Goal: Task Accomplishment & Management: Manage account settings

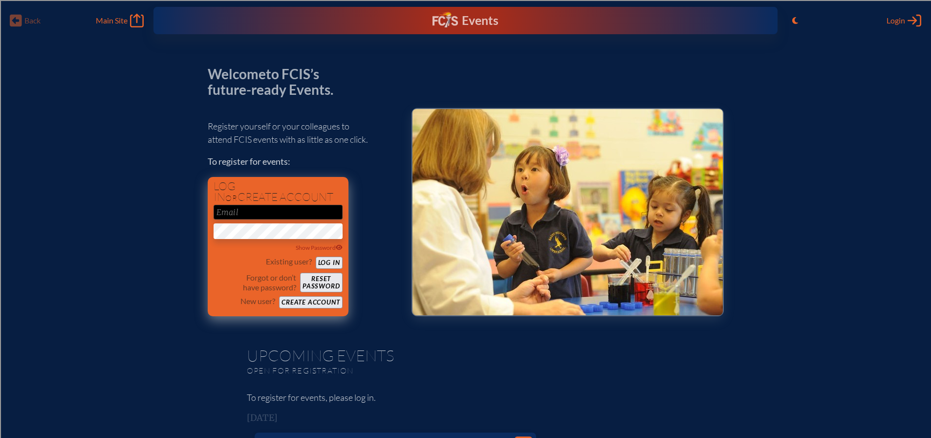
type input "[EMAIL_ADDRESS][DOMAIN_NAME]"
click at [329, 259] on button "Log in" at bounding box center [329, 263] width 27 height 12
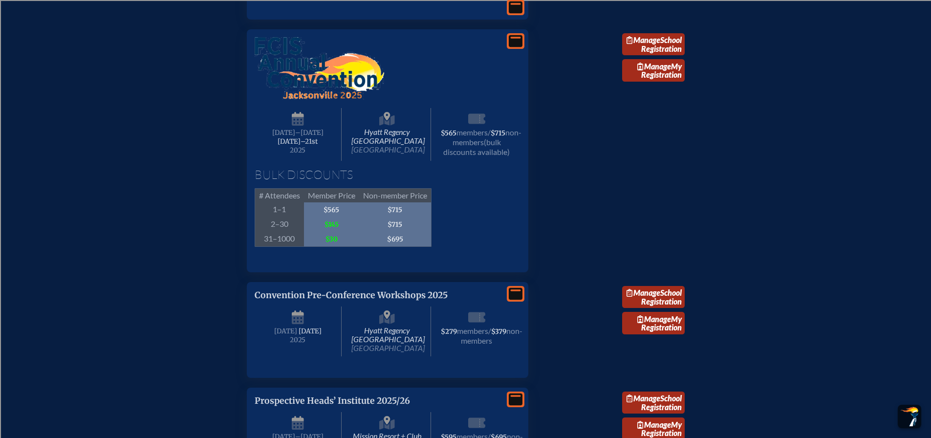
scroll to position [1808, 0]
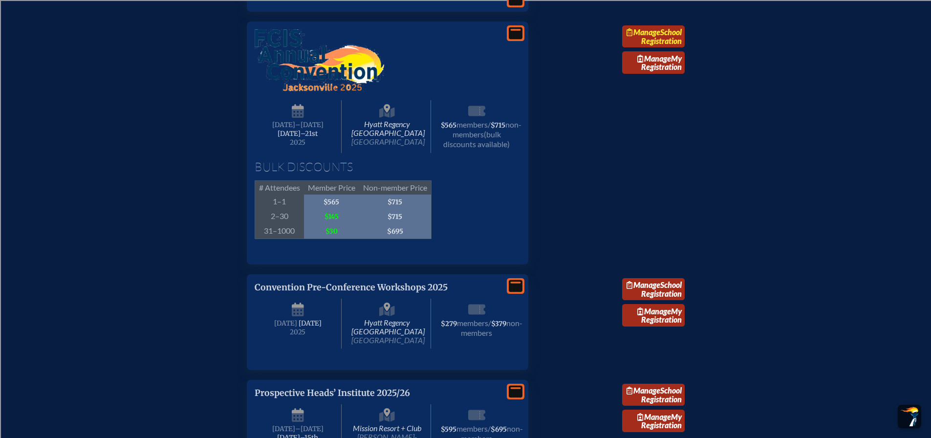
click at [657, 48] on link "Manage School Registration" at bounding box center [653, 36] width 63 height 22
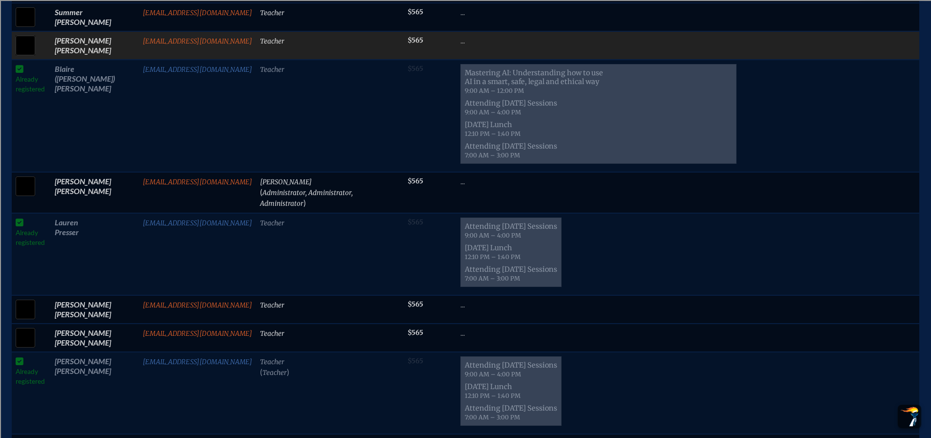
scroll to position [1075, 0]
